Goal: Task Accomplishment & Management: Use online tool/utility

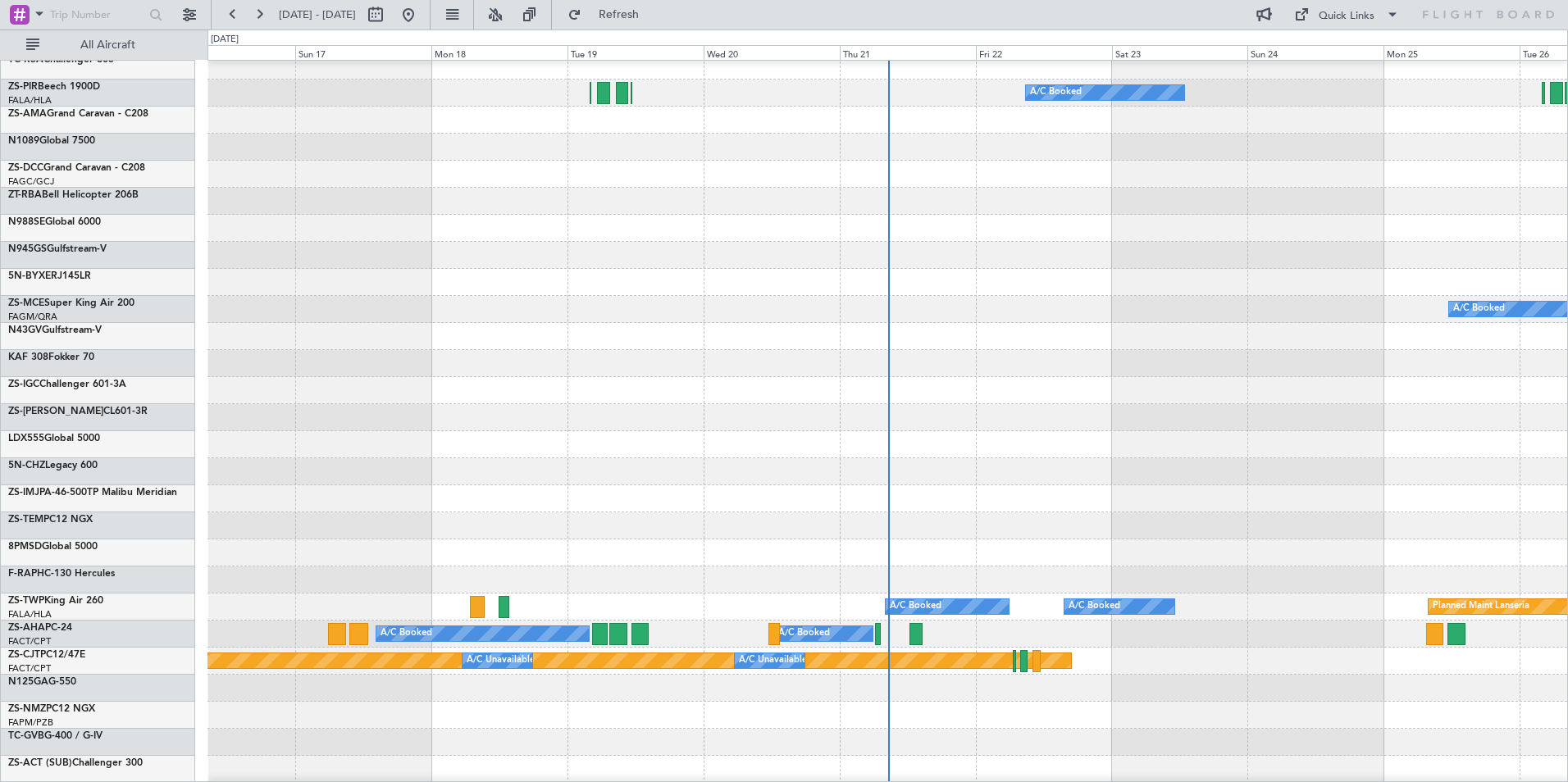
scroll to position [902, 0]
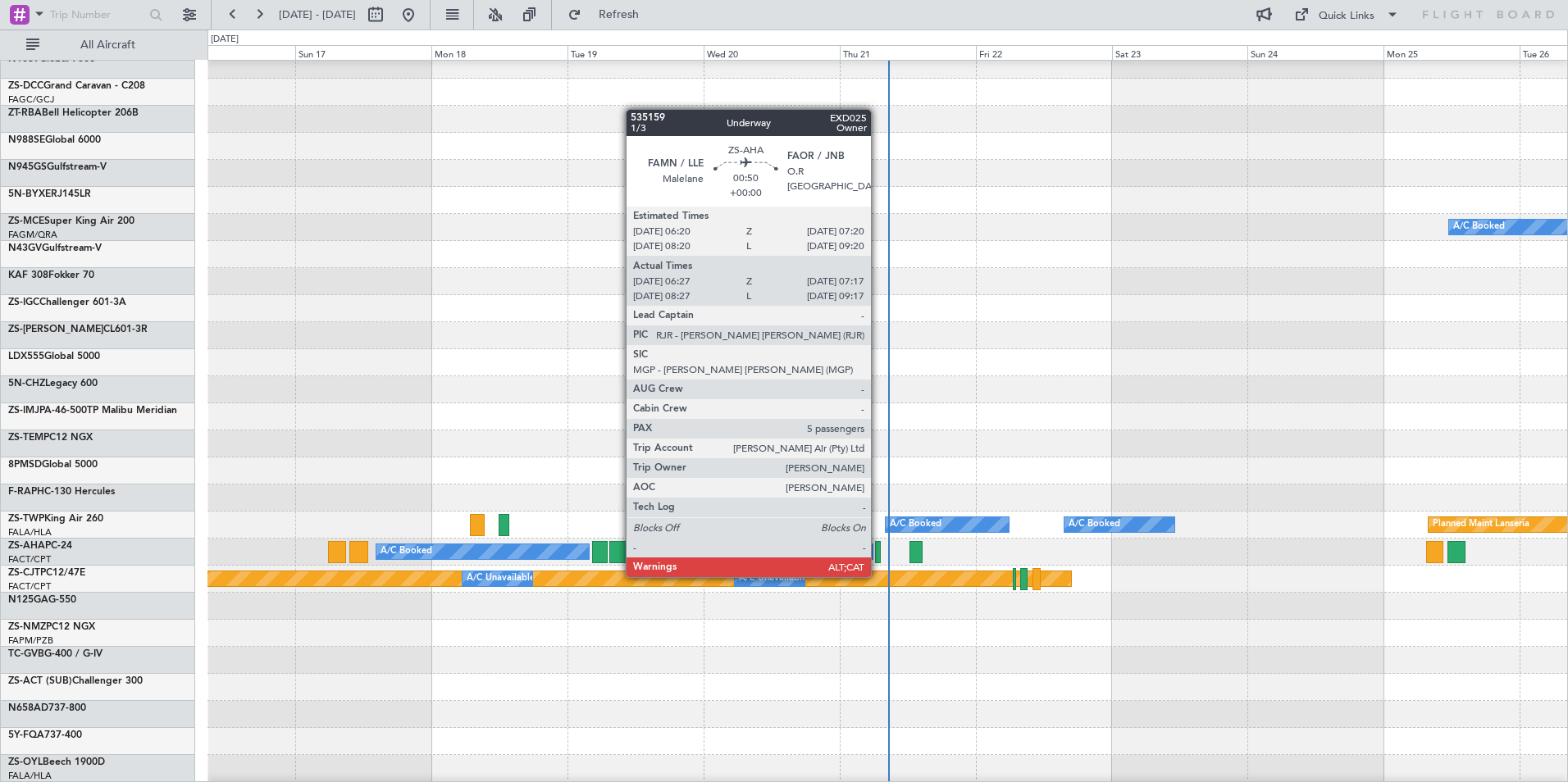
click at [879, 561] on div at bounding box center [877, 552] width 5 height 22
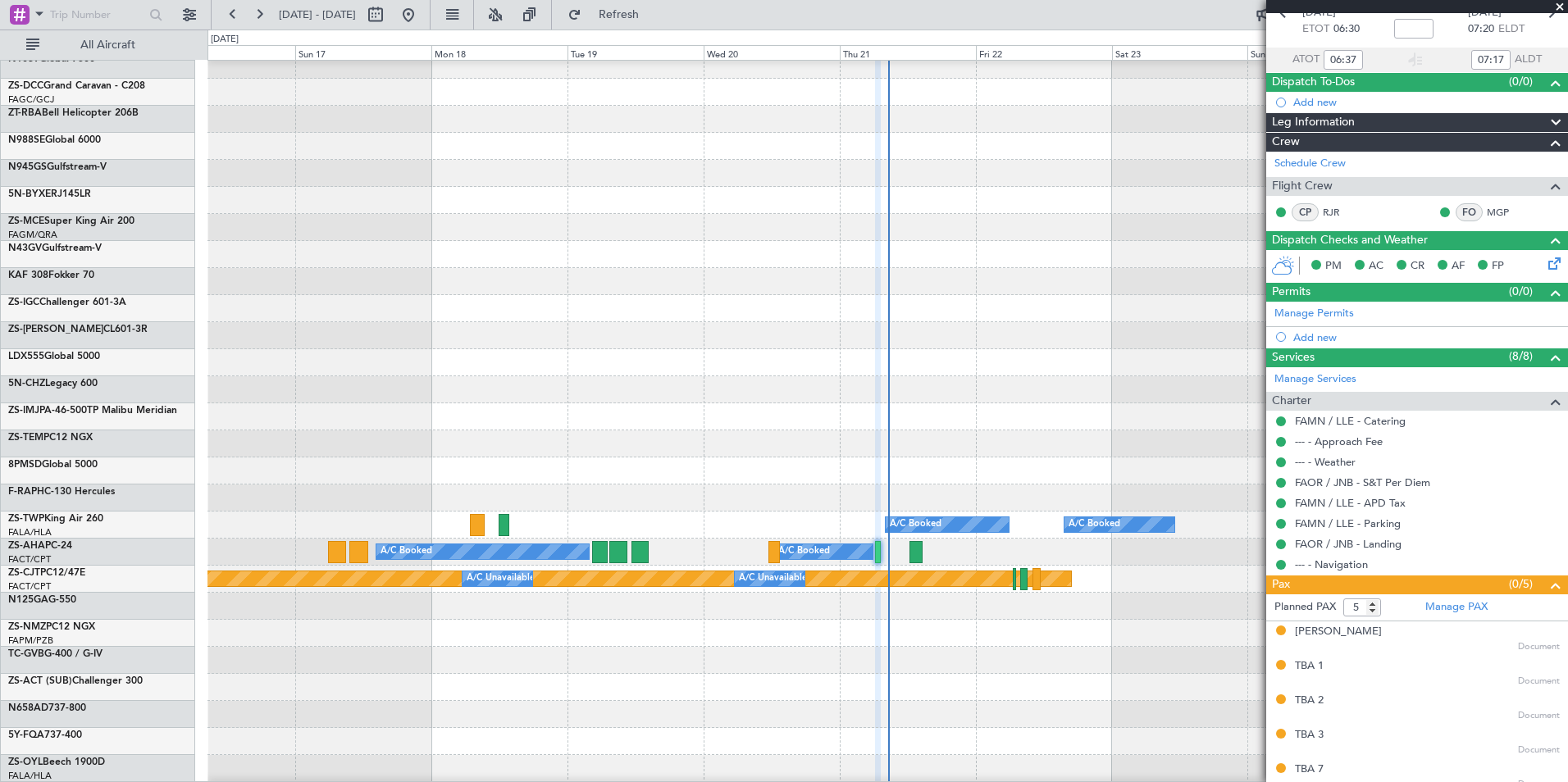
scroll to position [99, 0]
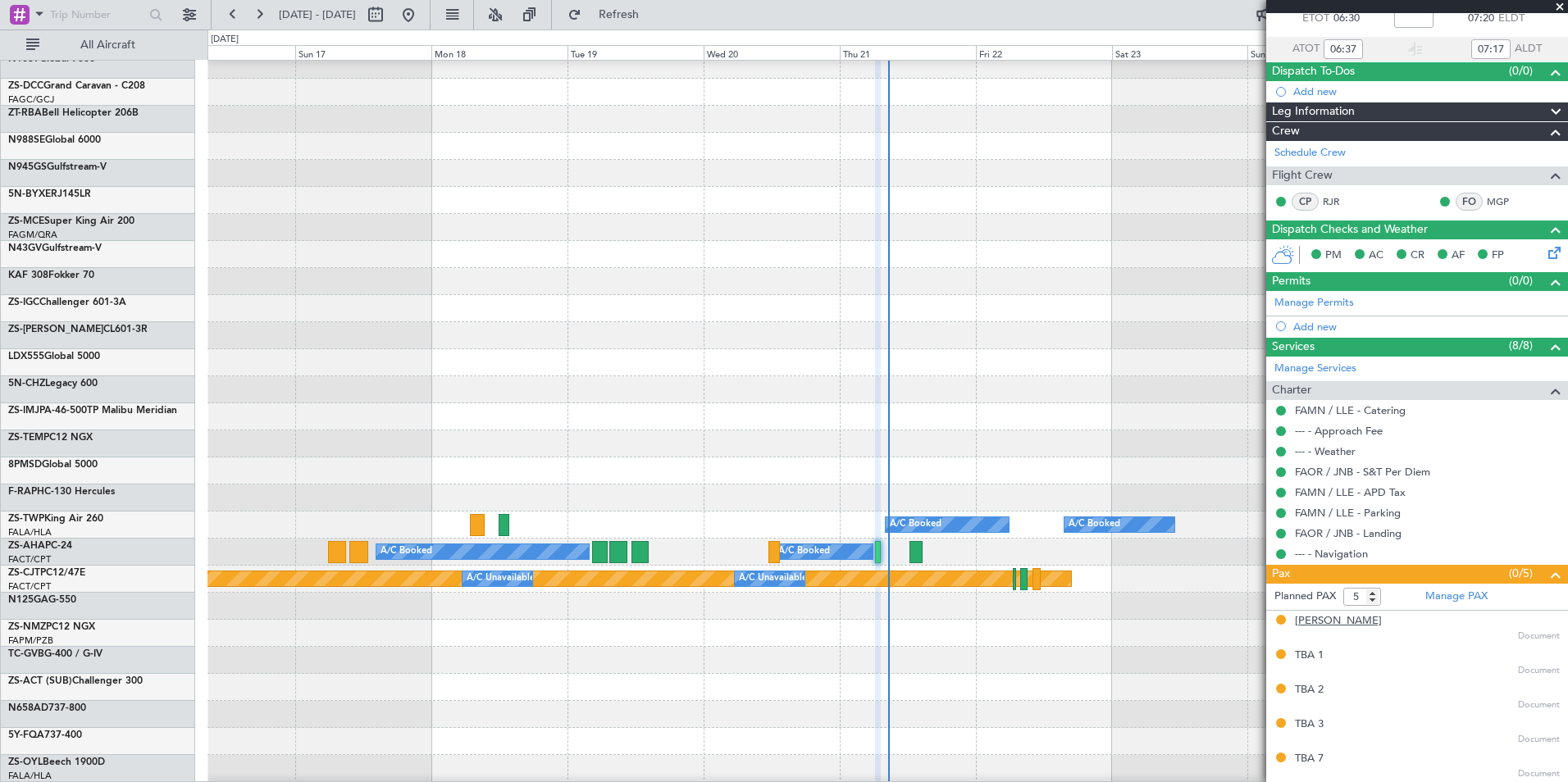
click at [1316, 621] on div "[PERSON_NAME]" at bounding box center [1338, 621] width 87 height 16
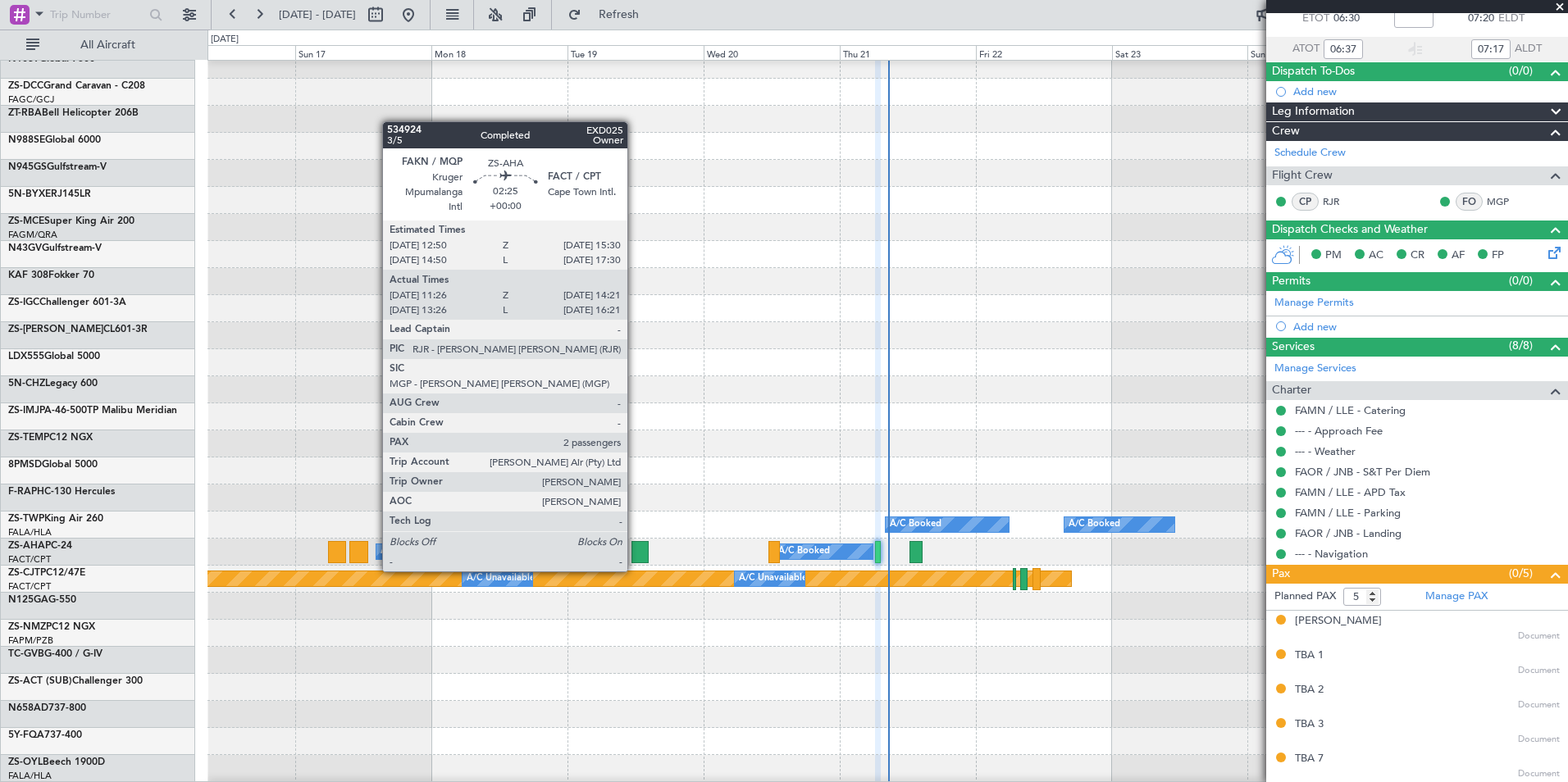
click at [634, 555] on div at bounding box center [640, 552] width 17 height 22
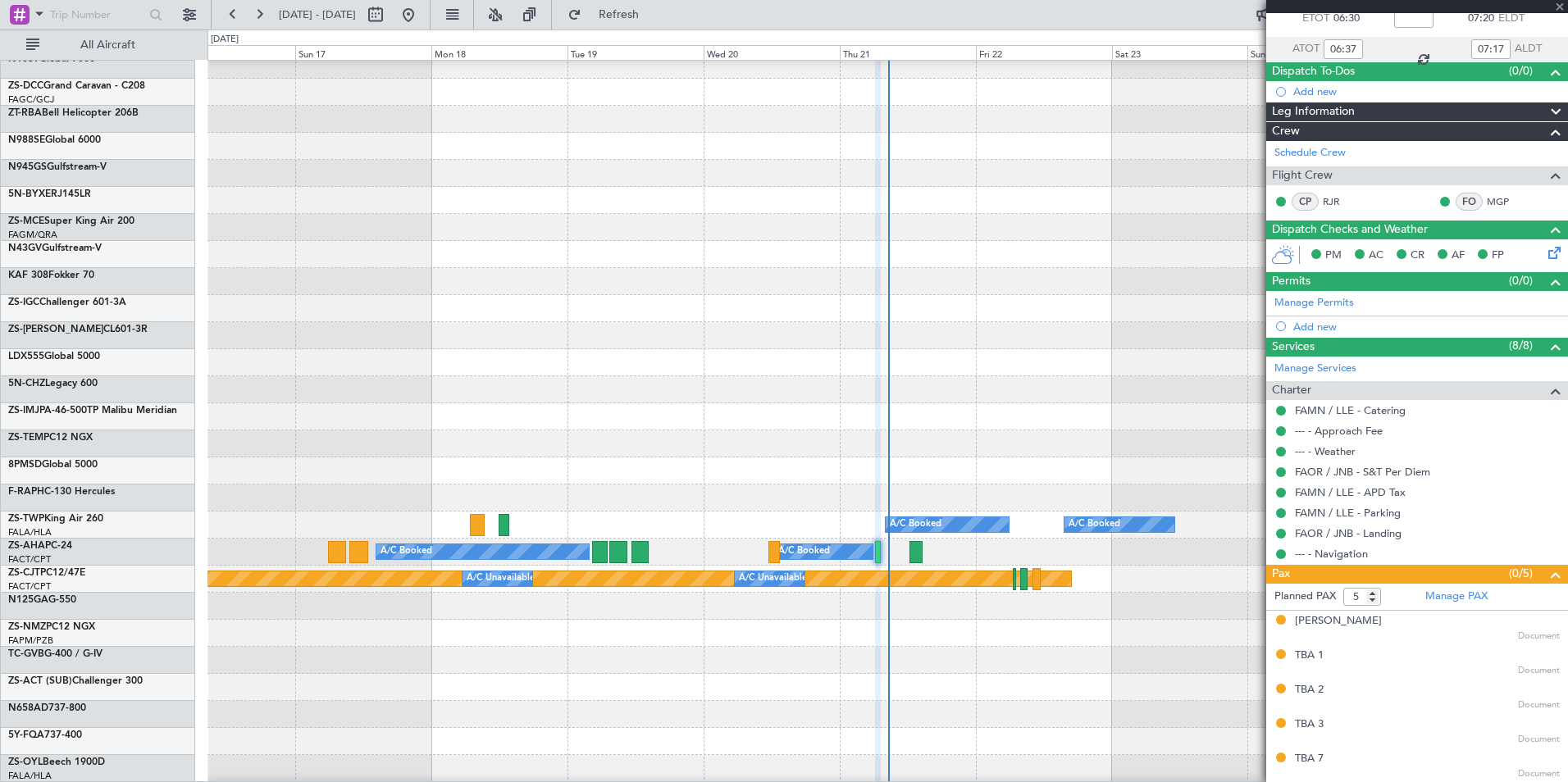
type input "11:36"
type input "14:16"
type input "2"
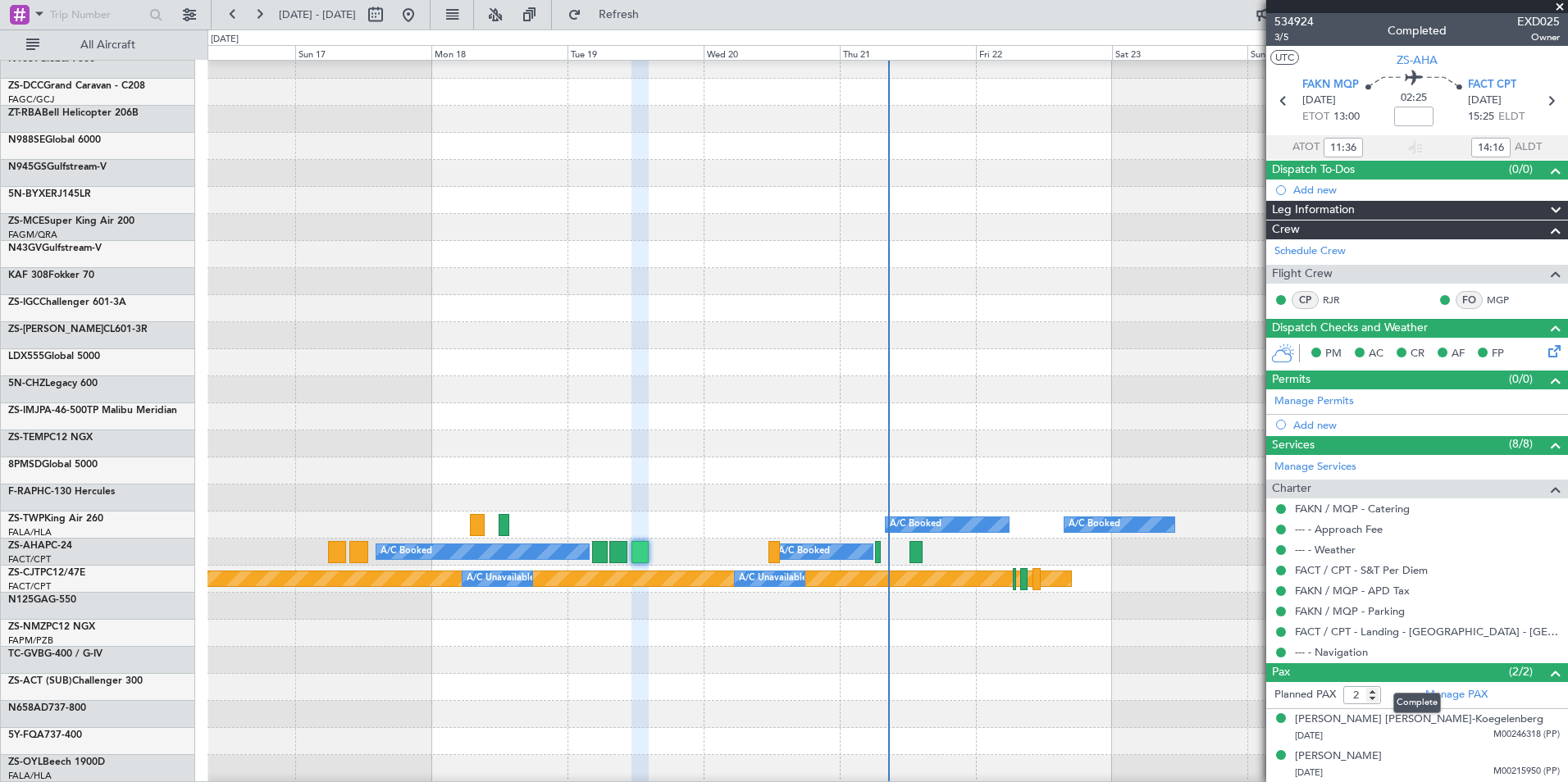
click at [1553, 676] on span at bounding box center [1556, 673] width 20 height 20
click at [1331, 759] on div "[PERSON_NAME]" at bounding box center [1338, 756] width 87 height 16
click at [465, 18] on button at bounding box center [451, 14] width 26 height 26
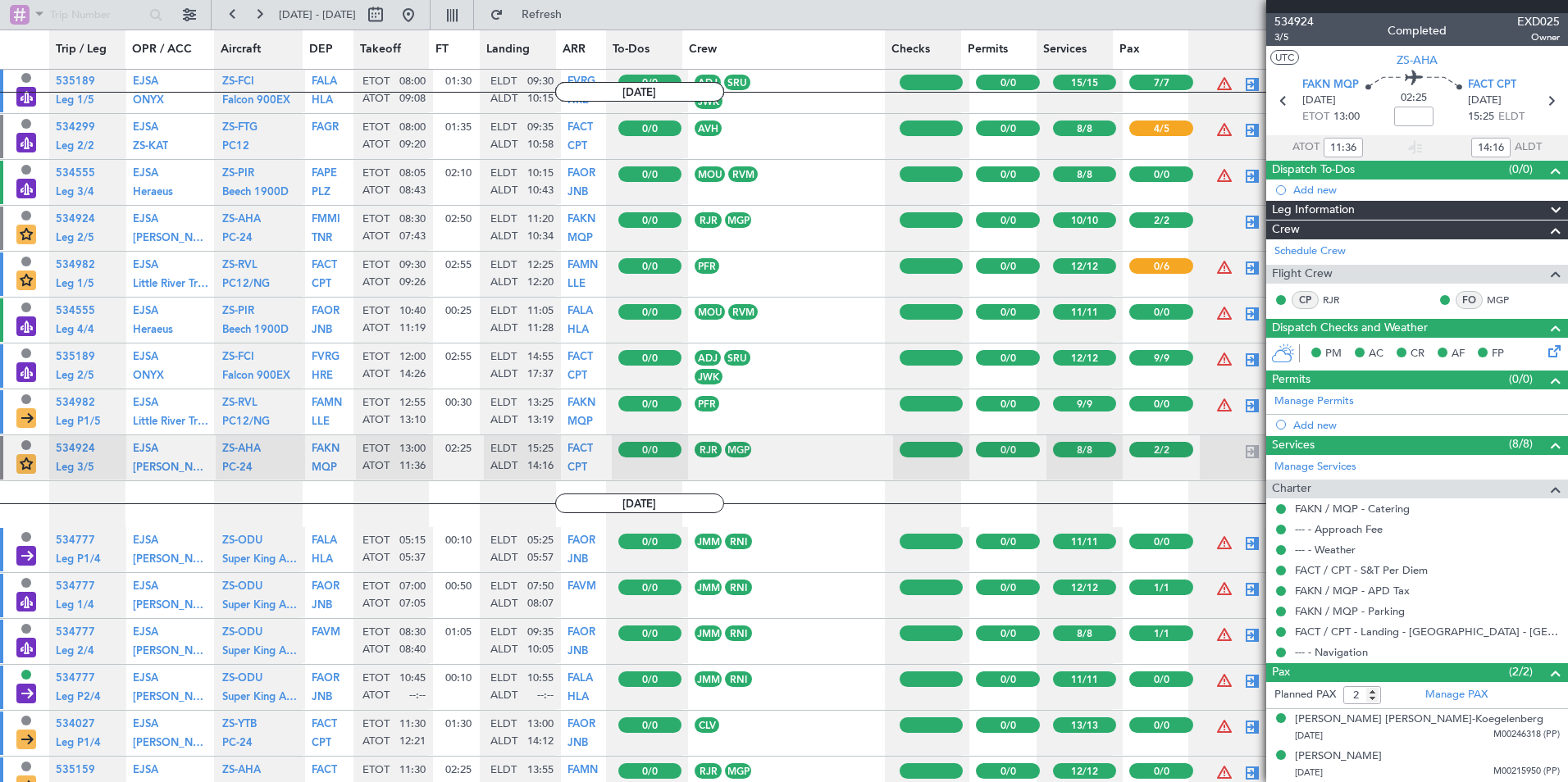
scroll to position [6034, 0]
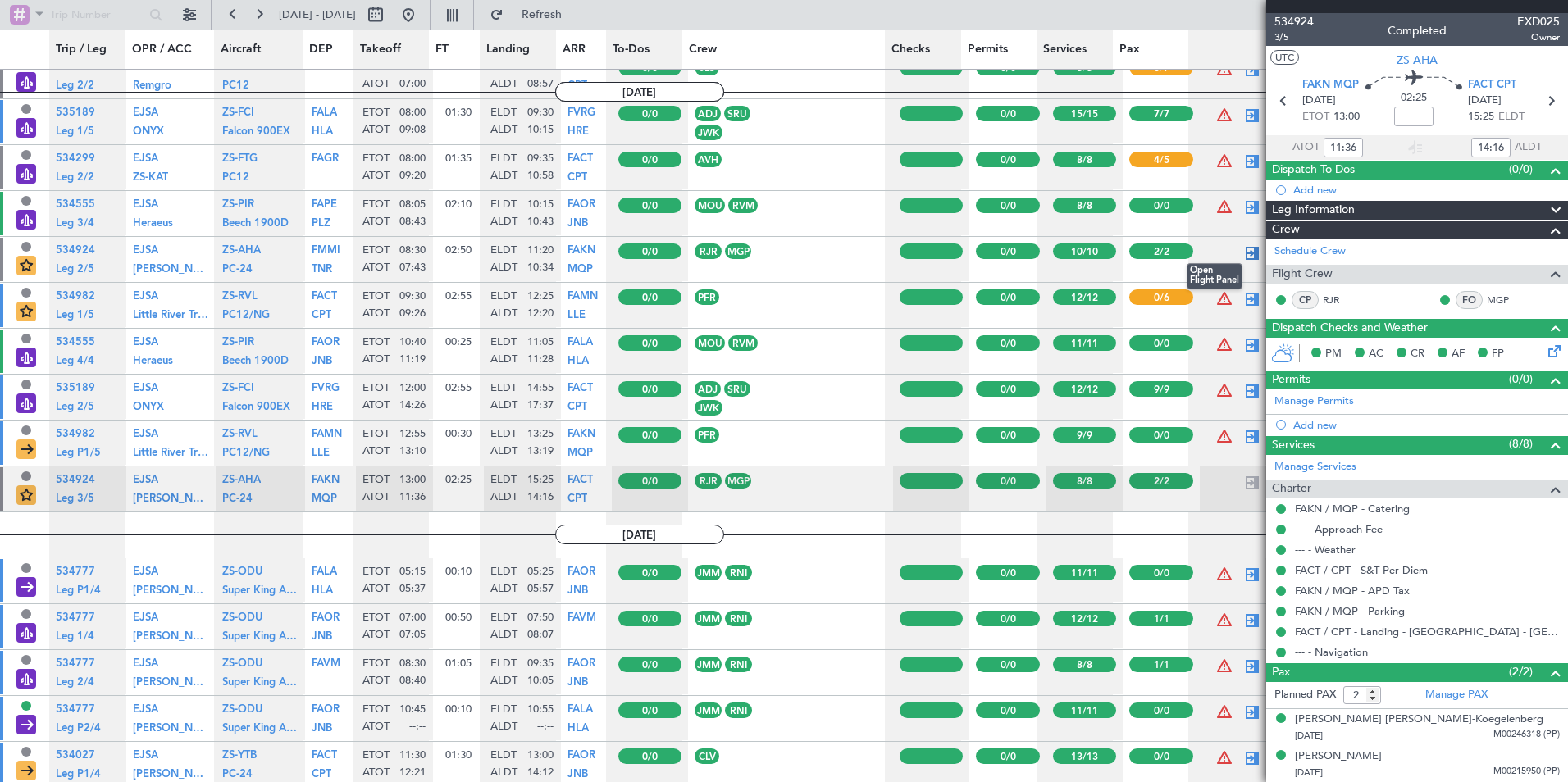
click at [1243, 257] on div at bounding box center [1253, 253] width 20 height 20
type input "07:43"
type input "10:34"
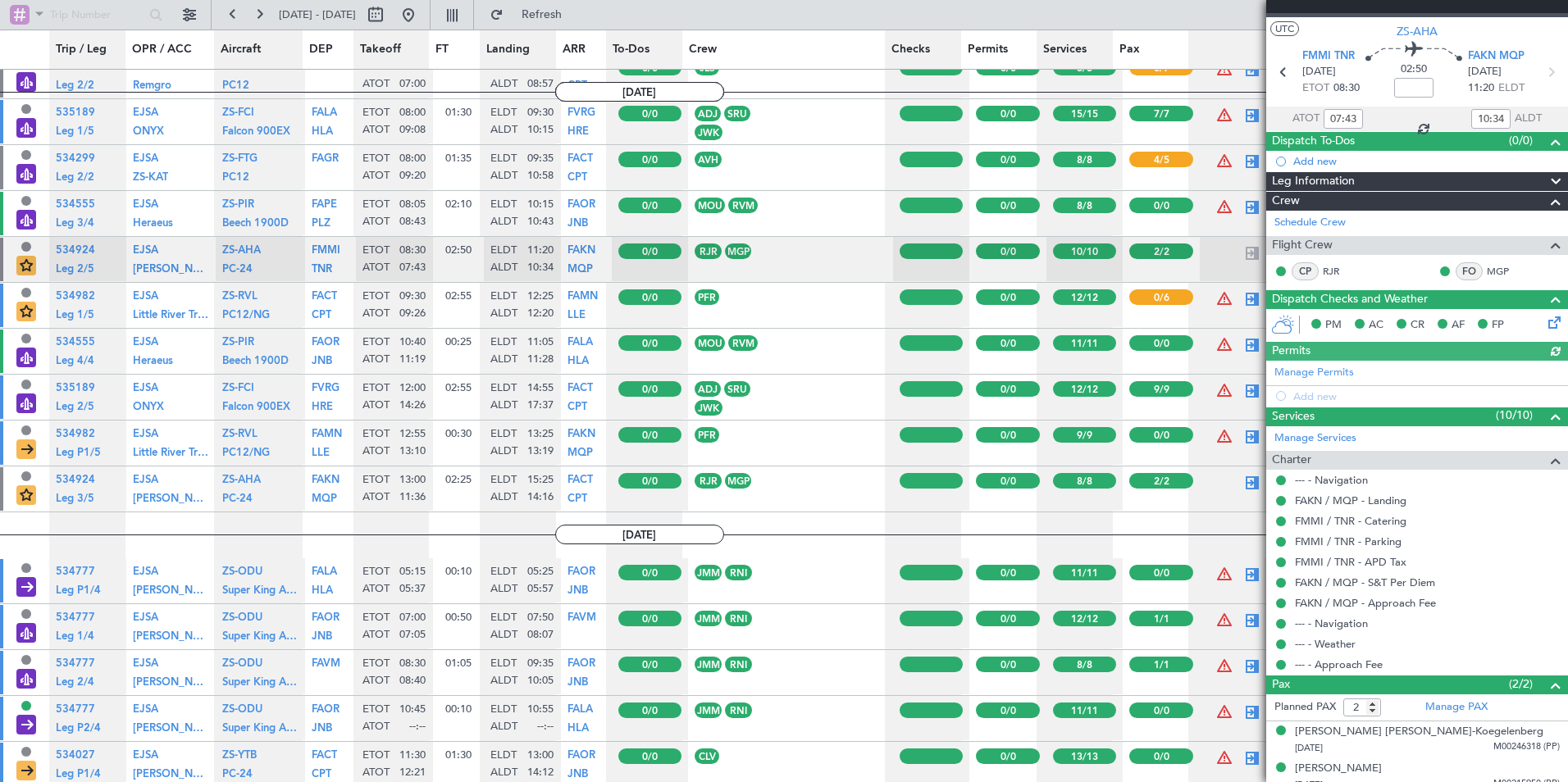
scroll to position [41, 0]
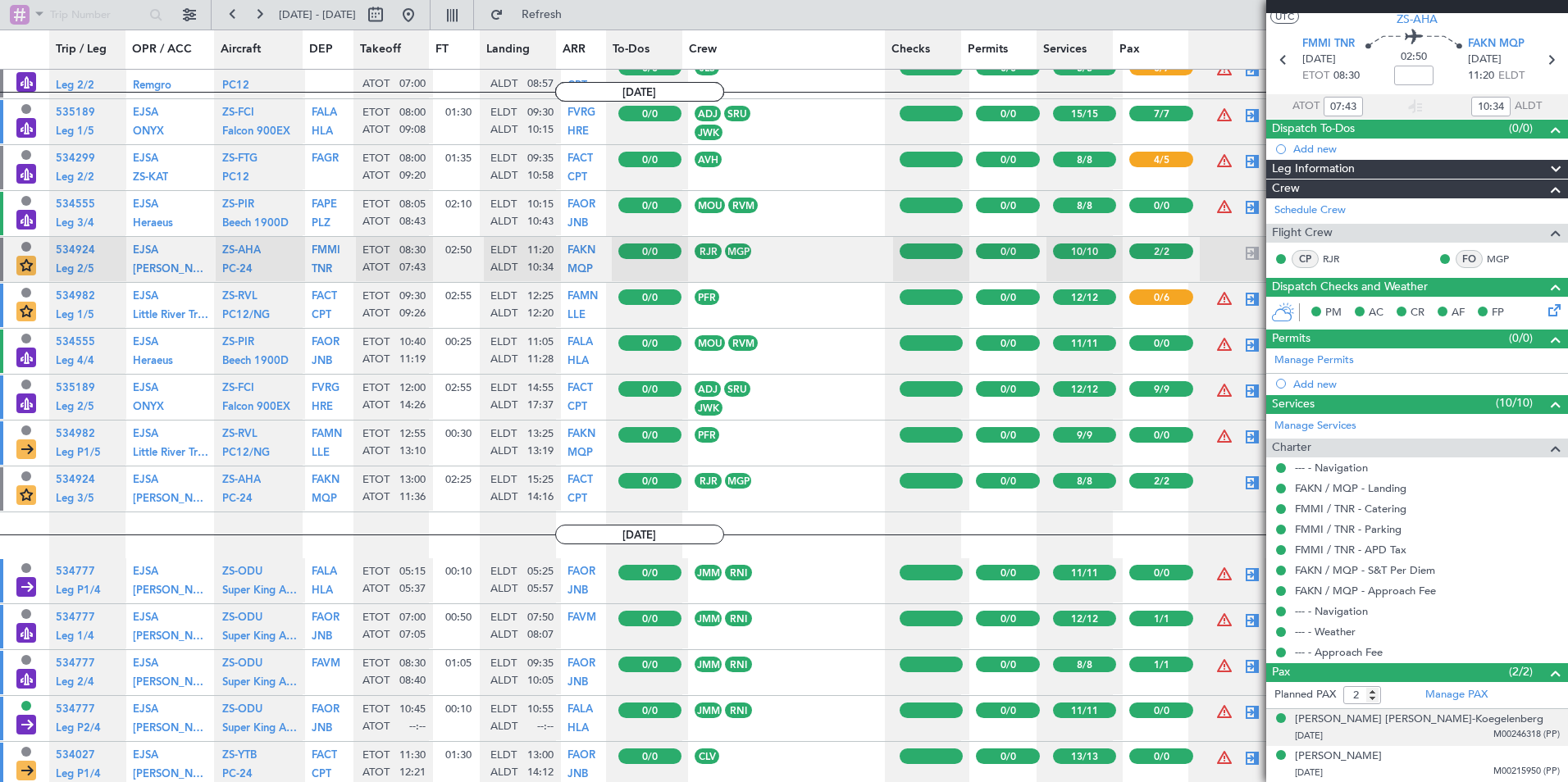
click at [1526, 734] on span "M00246318 (PP)" at bounding box center [1526, 735] width 66 height 14
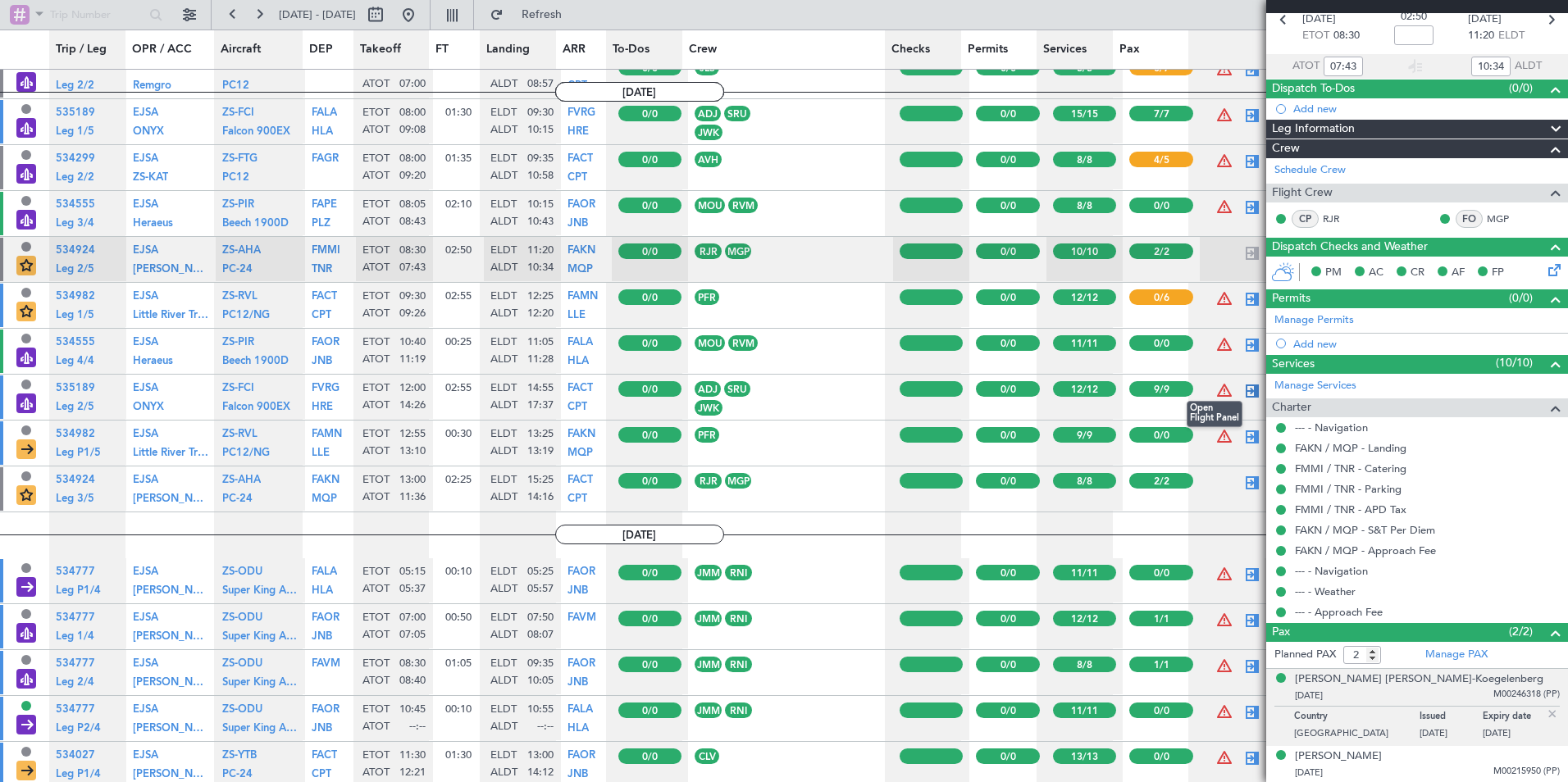
click at [1243, 393] on div at bounding box center [1253, 391] width 20 height 20
type input "14:26"
type input "17:37"
type input "9"
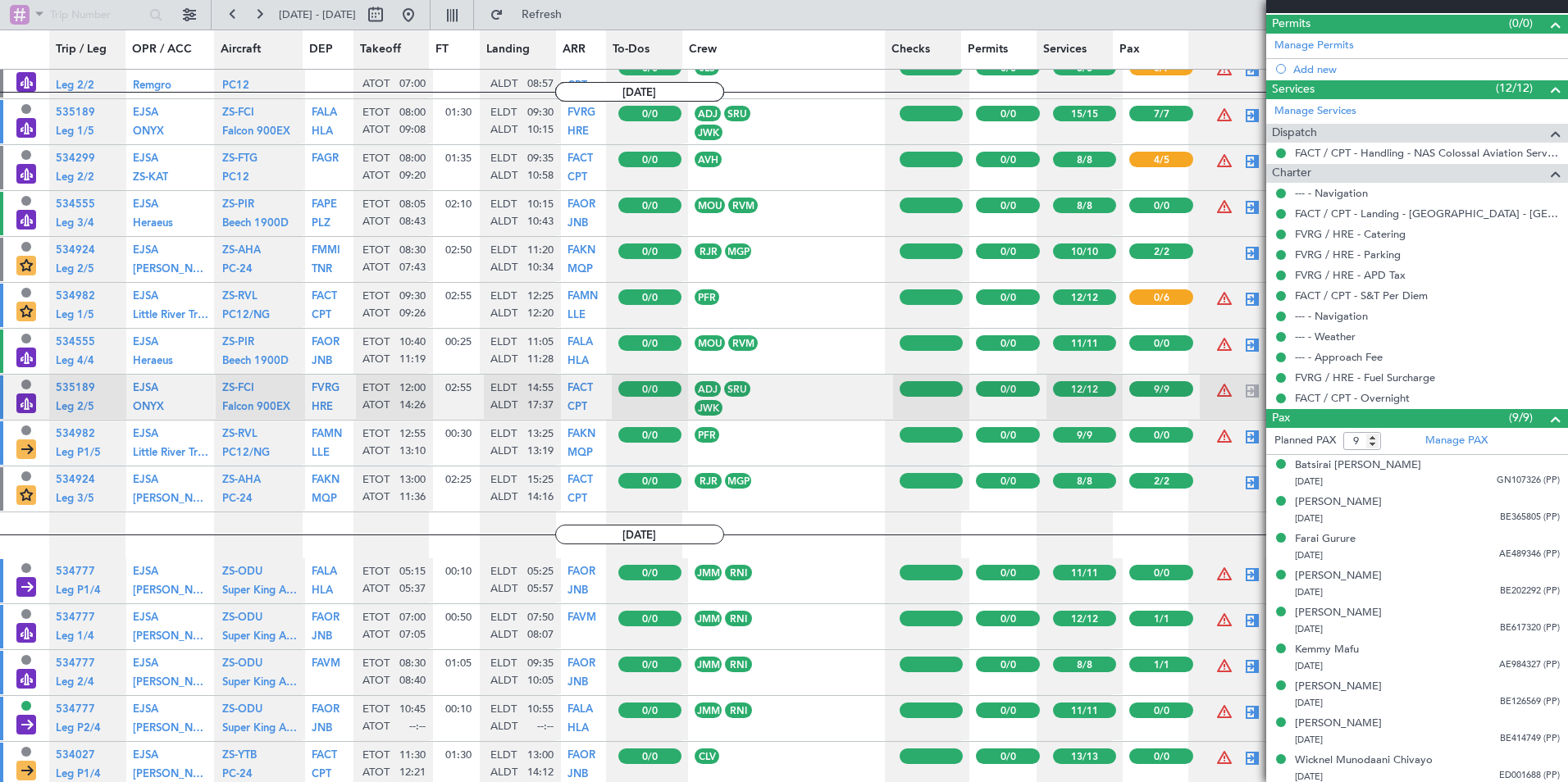
scroll to position [414, 0]
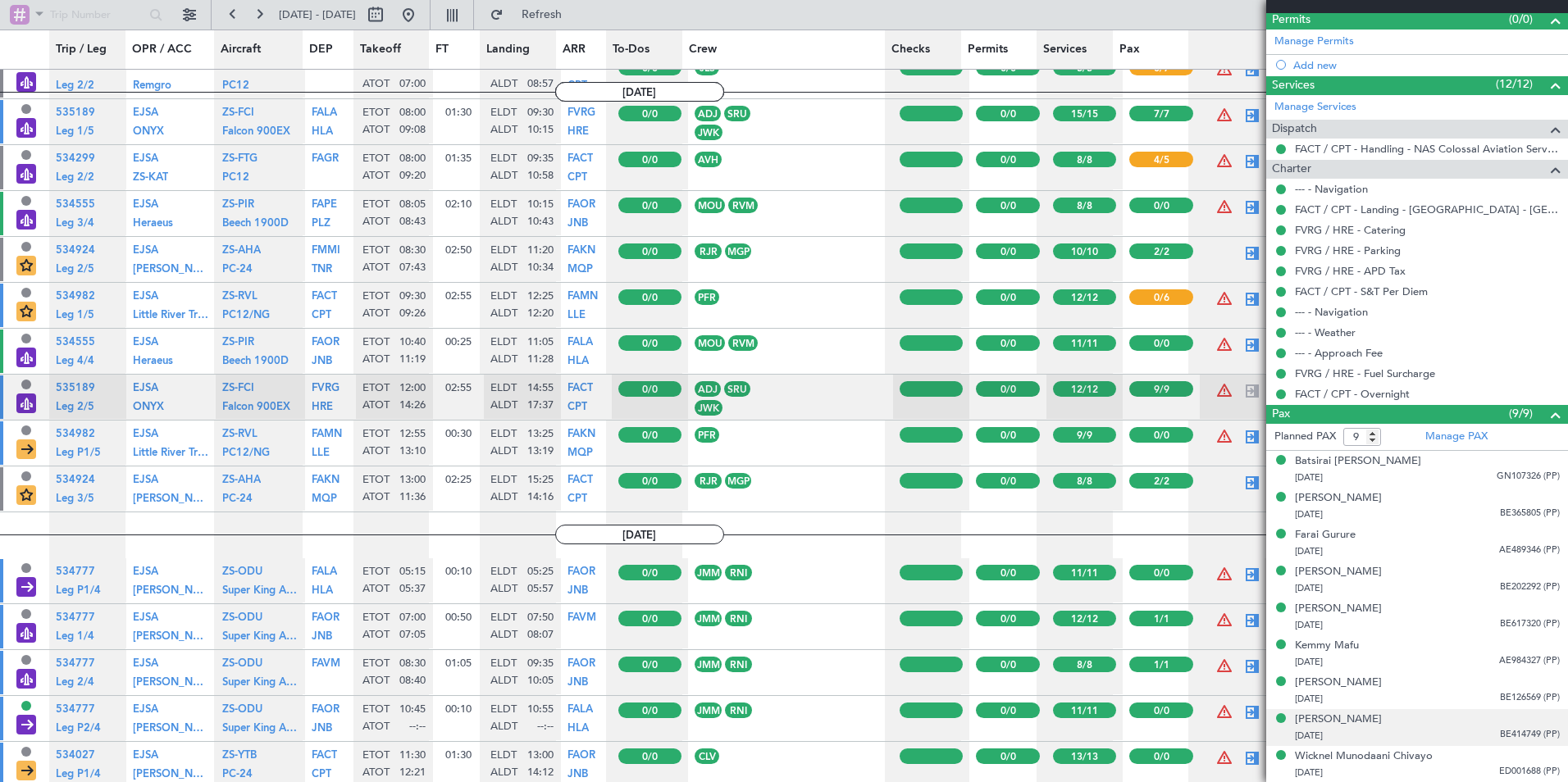
click at [1512, 736] on span "BE414749 (PP)" at bounding box center [1530, 735] width 59 height 14
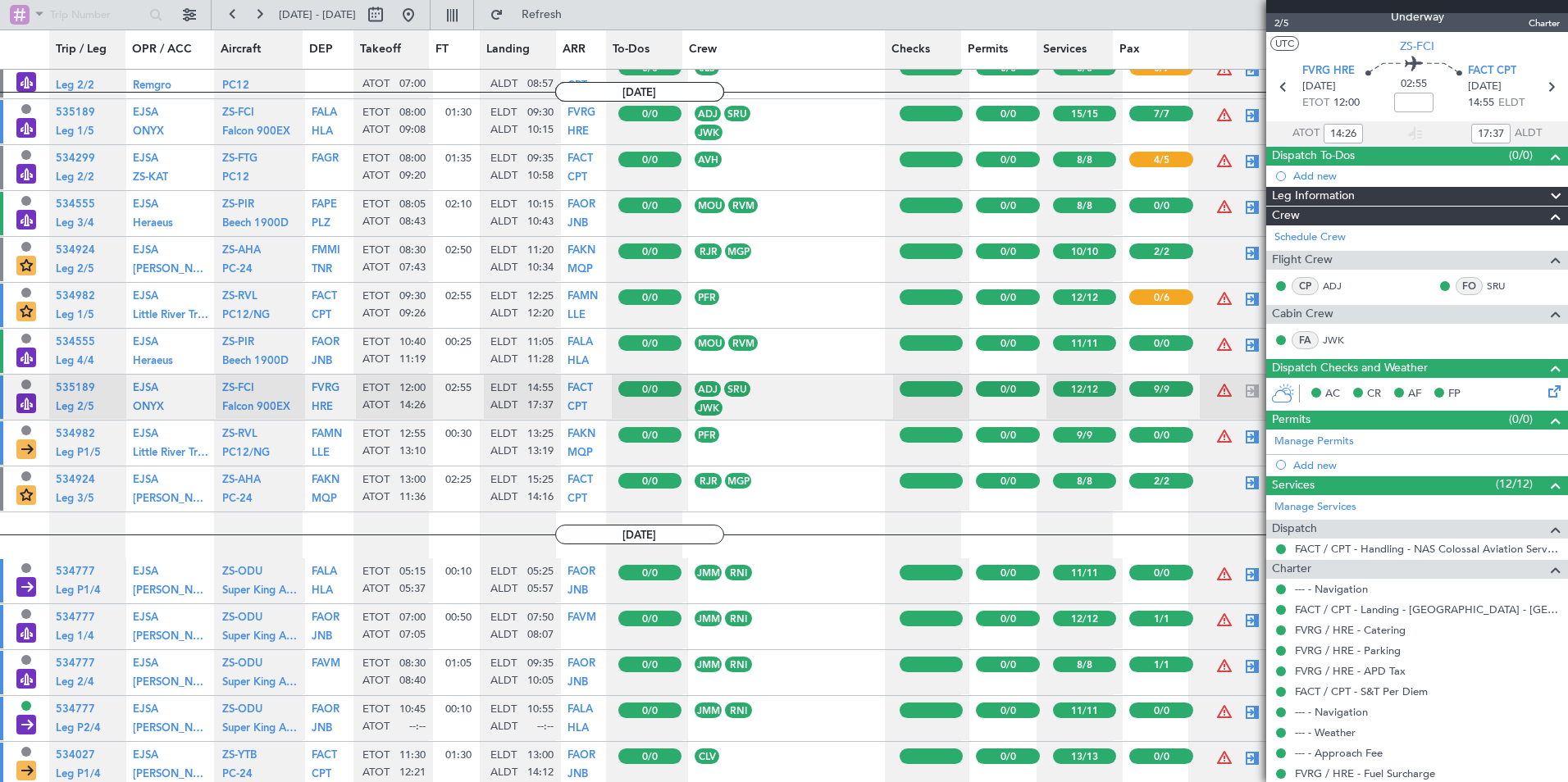
scroll to position [0, 0]
